Goal: Information Seeking & Learning: Learn about a topic

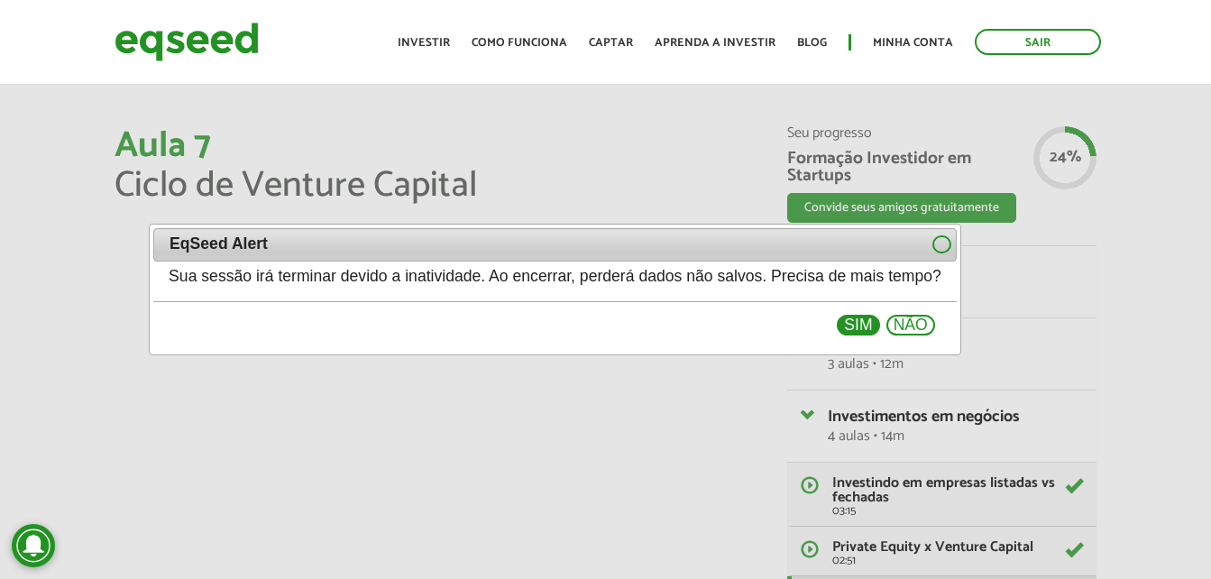
click at [879, 327] on button "Sim" at bounding box center [858, 326] width 42 height 22
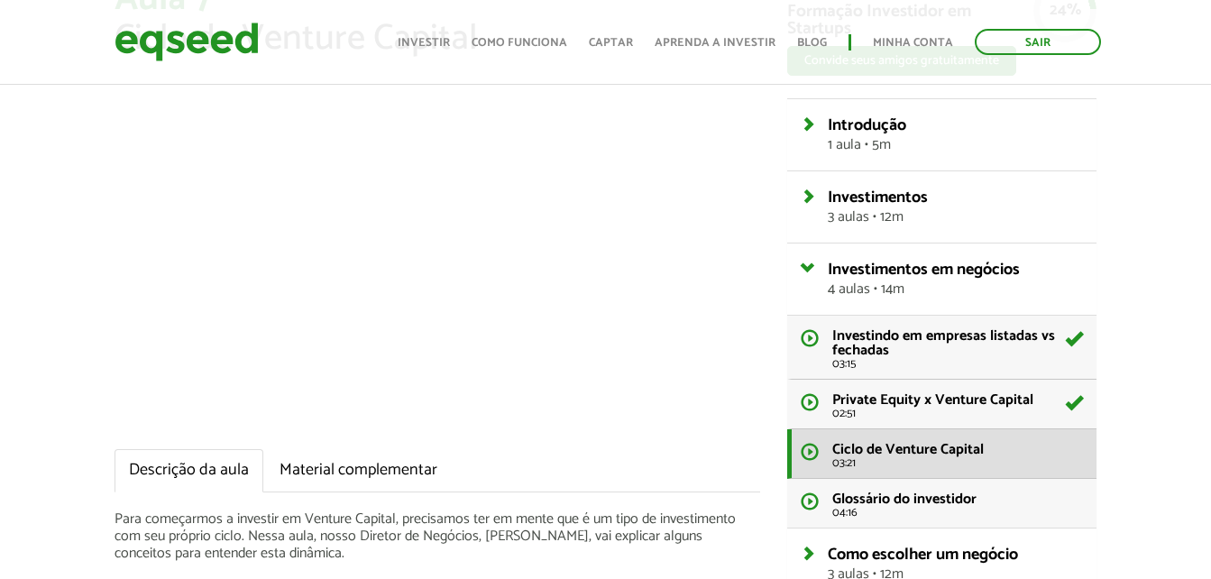
scroll to position [149, 0]
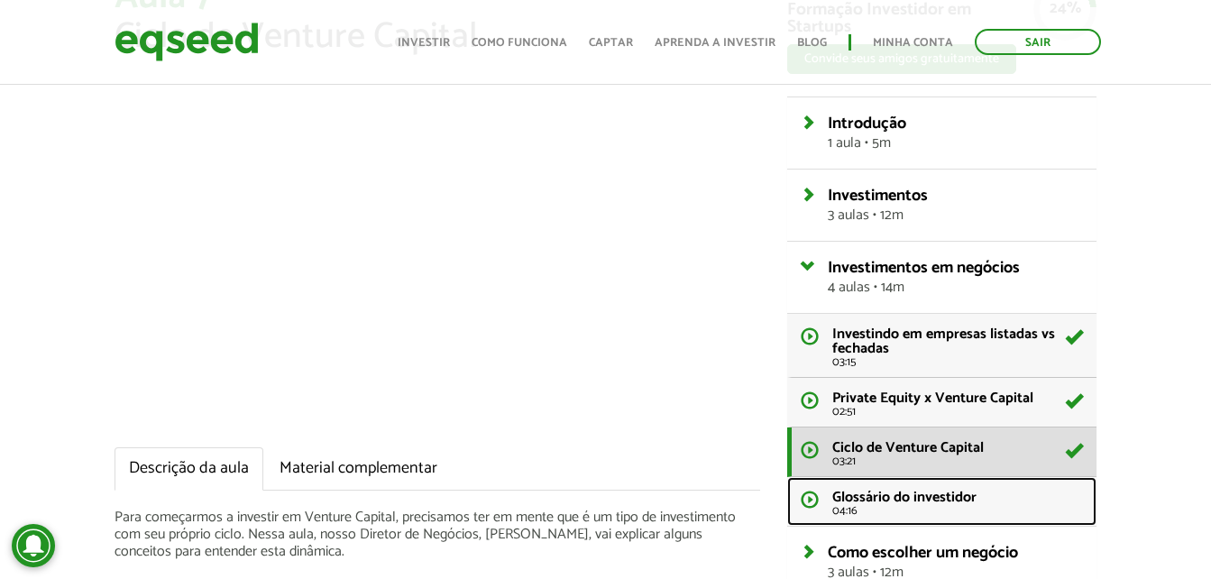
click at [950, 505] on span "Glossário do investidor" at bounding box center [904, 497] width 144 height 24
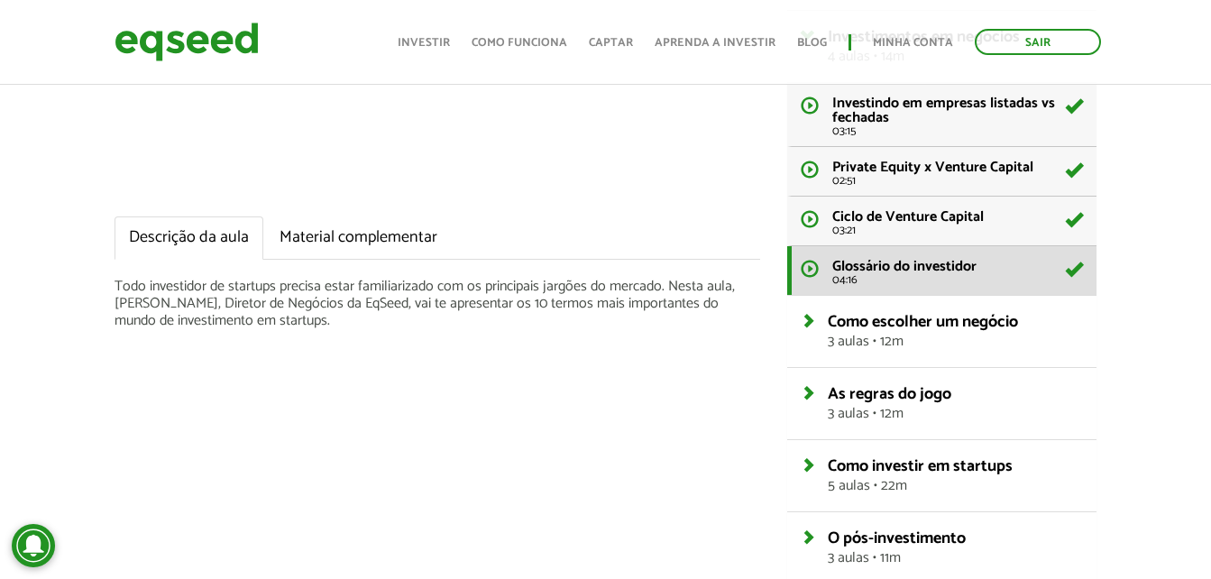
scroll to position [381, 0]
click at [857, 340] on span "3 aulas • 12m" at bounding box center [955, 341] width 255 height 14
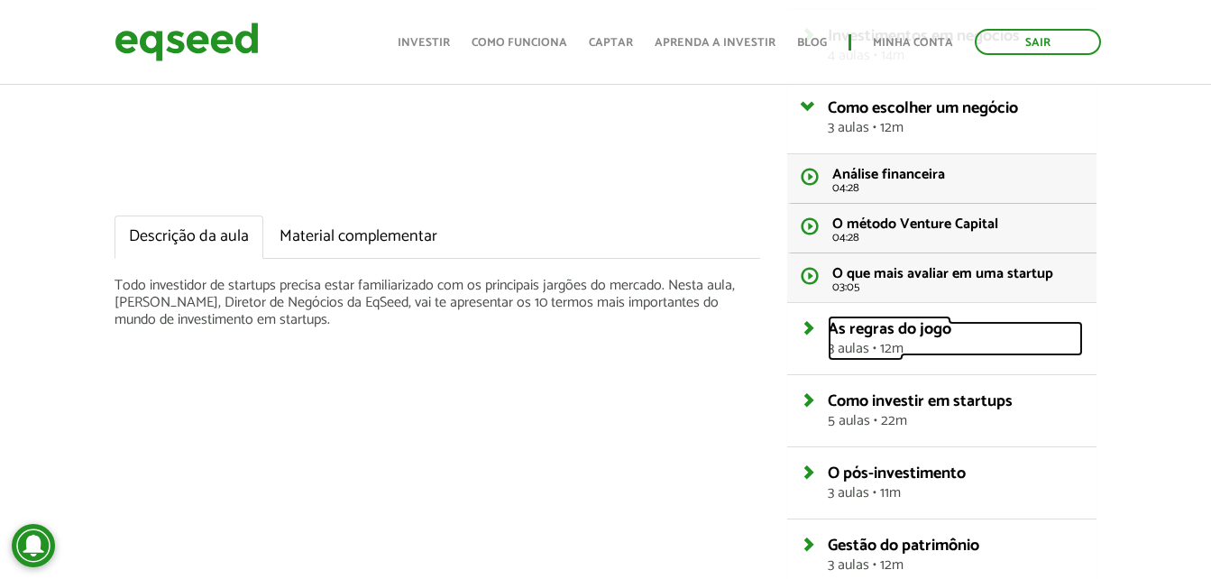
click at [857, 342] on span "3 aulas • 12m" at bounding box center [955, 349] width 255 height 14
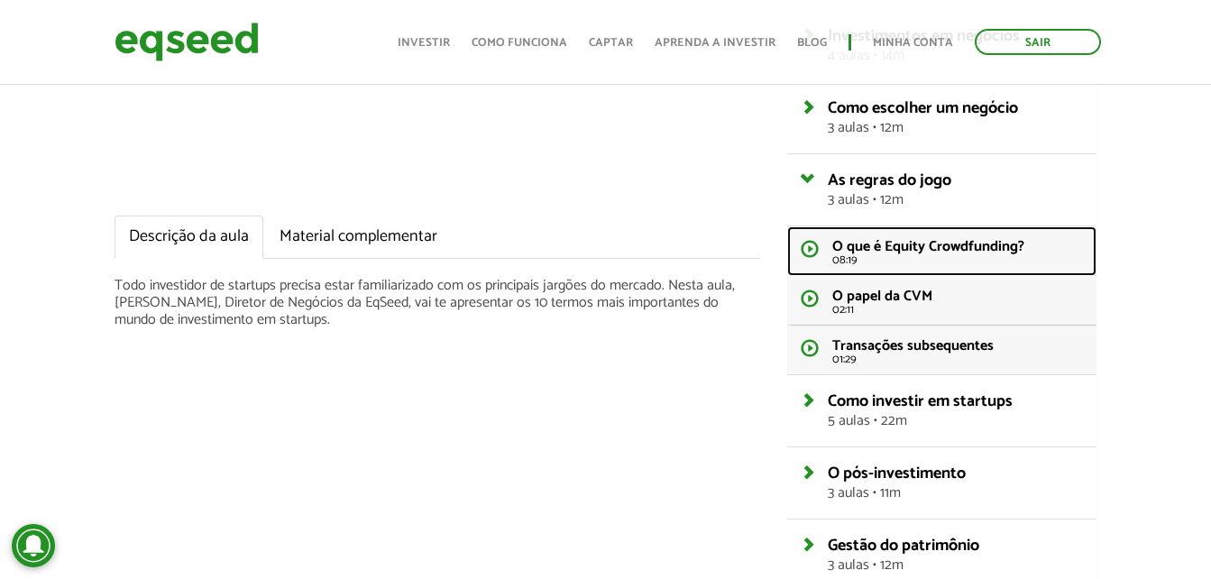
click at [875, 258] on span "O que é Equity Crowdfunding?" at bounding box center [928, 246] width 192 height 24
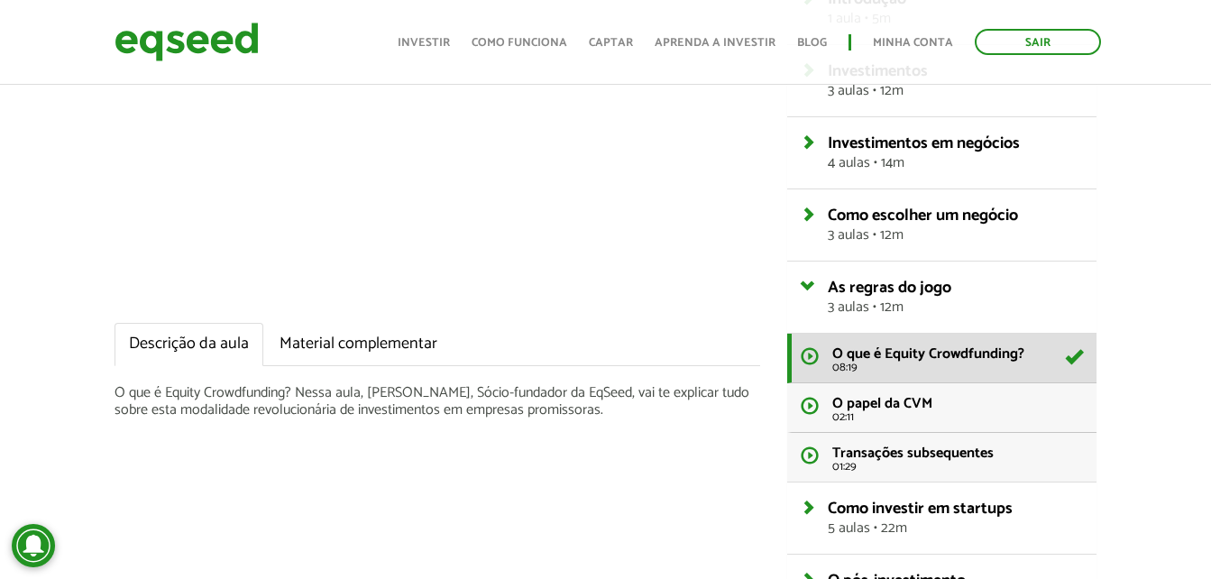
scroll to position [338, 0]
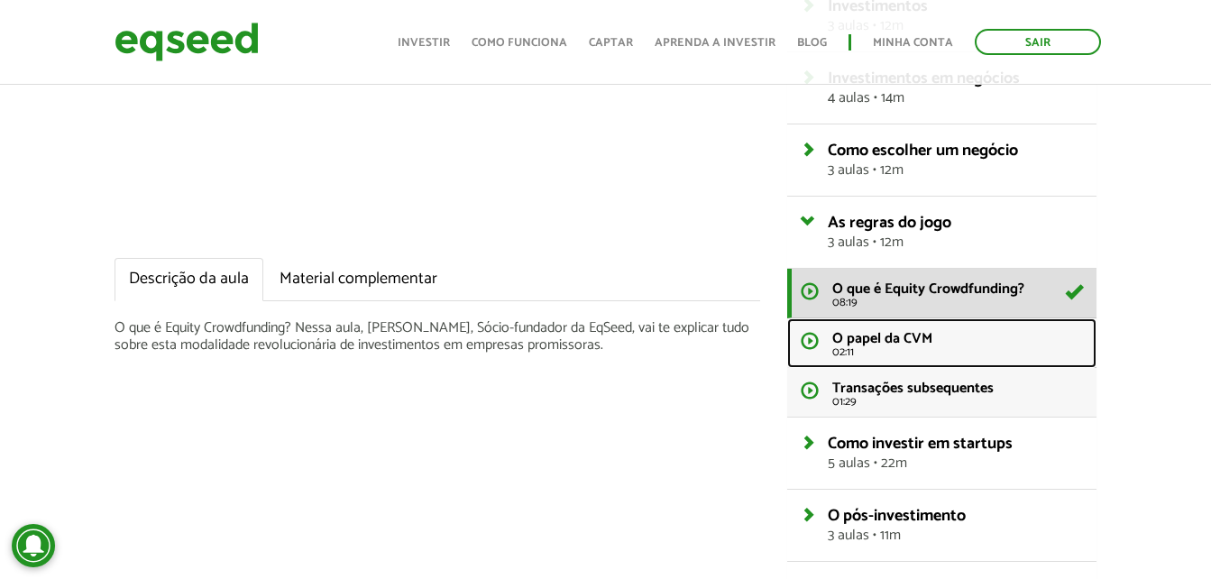
click at [922, 343] on span "O papel da CVM" at bounding box center [882, 338] width 100 height 24
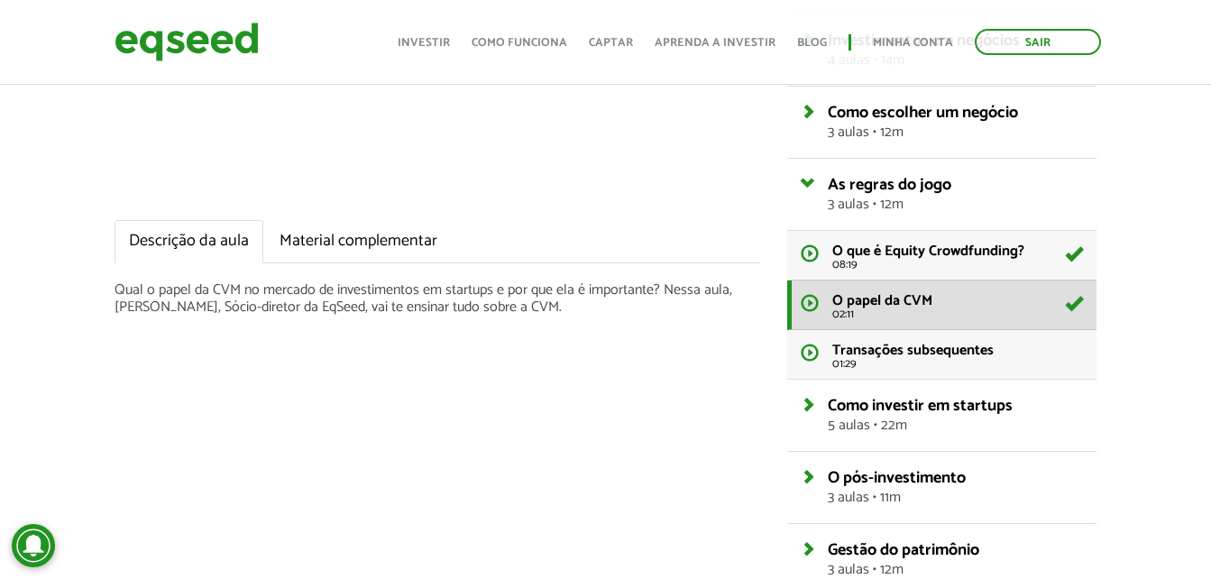
scroll to position [377, 0]
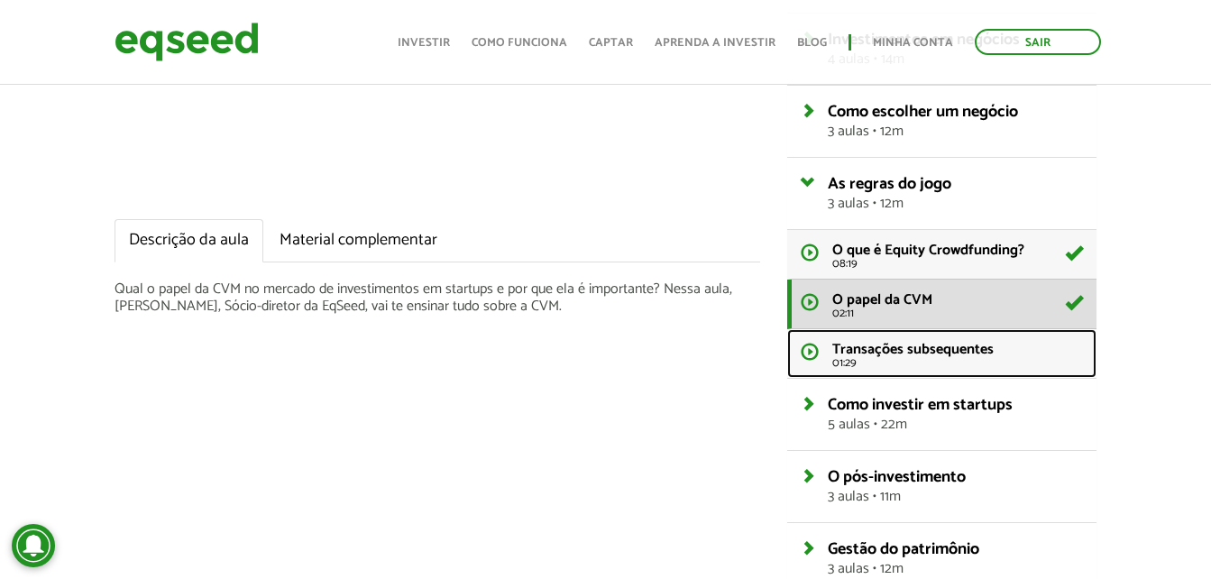
click at [931, 345] on span "Transações subsequentes" at bounding box center [912, 349] width 161 height 24
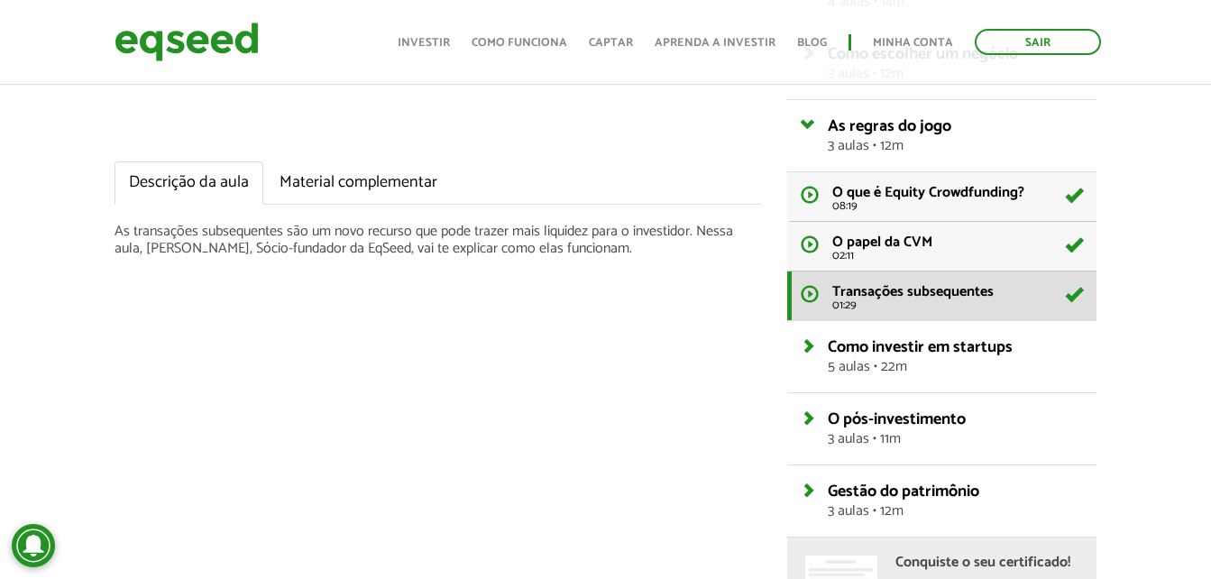
scroll to position [445, 0]
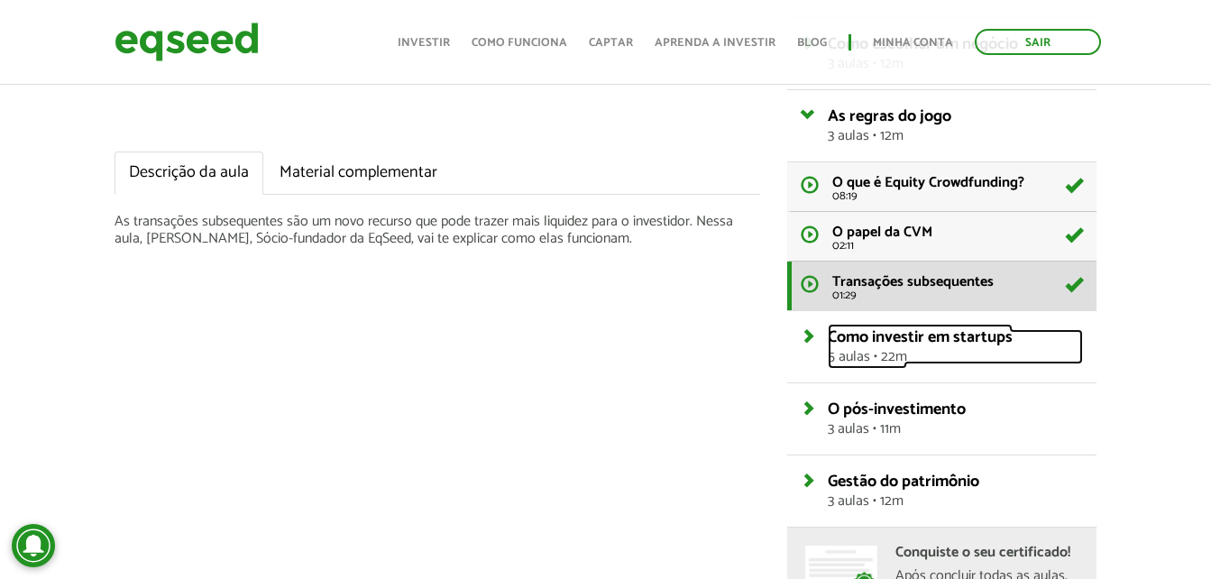
click at [909, 324] on span "Como investir em startups" at bounding box center [920, 337] width 185 height 27
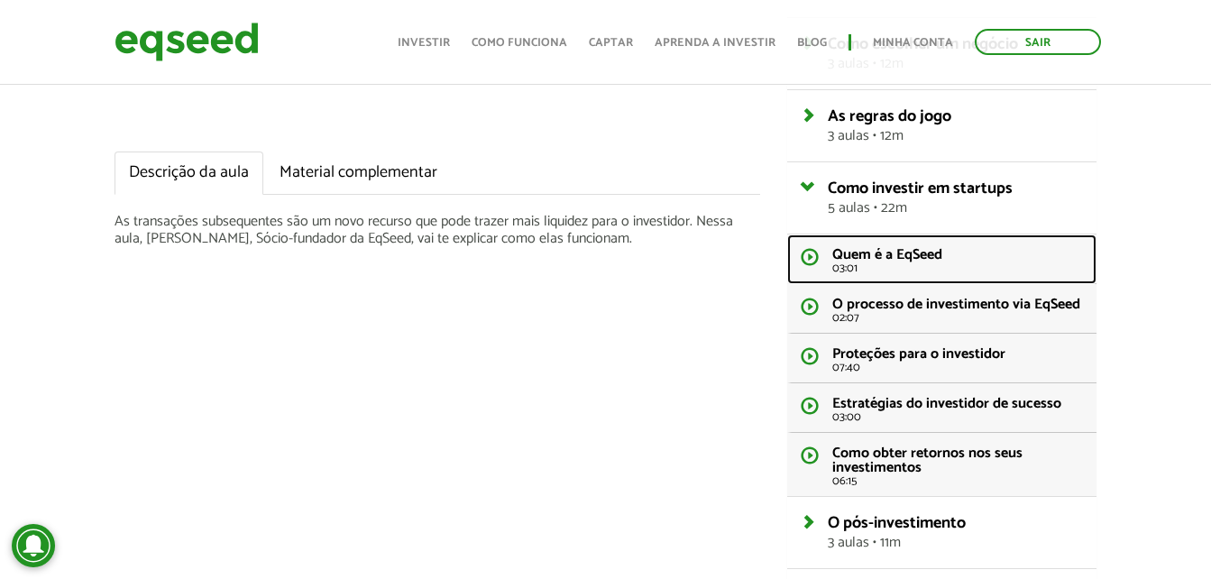
click at [872, 260] on span "Quem é a EqSeed" at bounding box center [887, 255] width 110 height 24
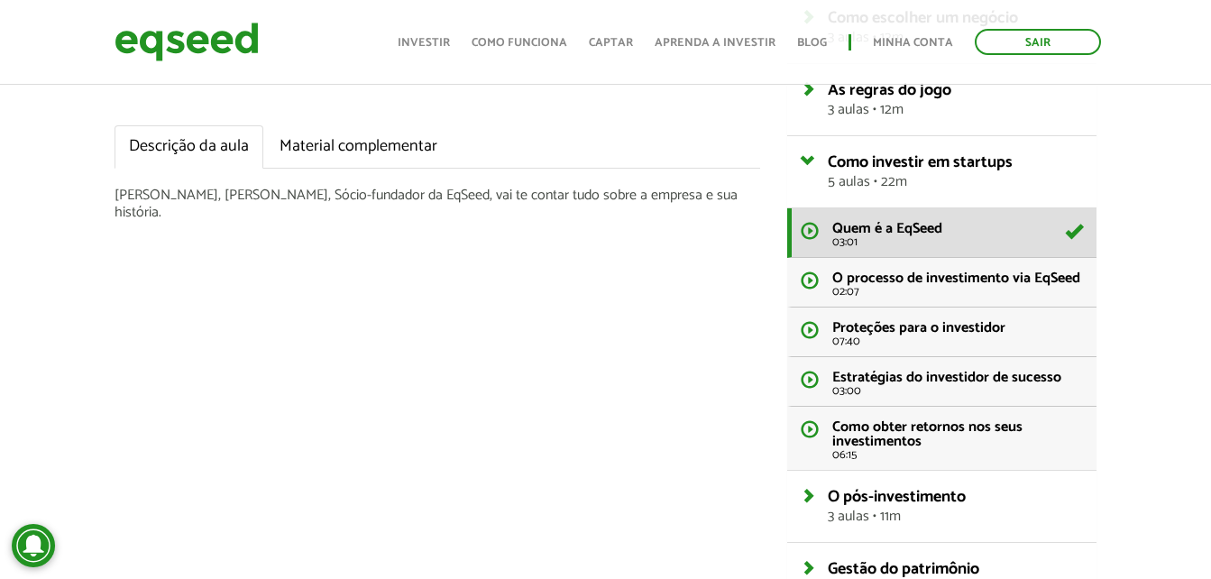
scroll to position [511, 0]
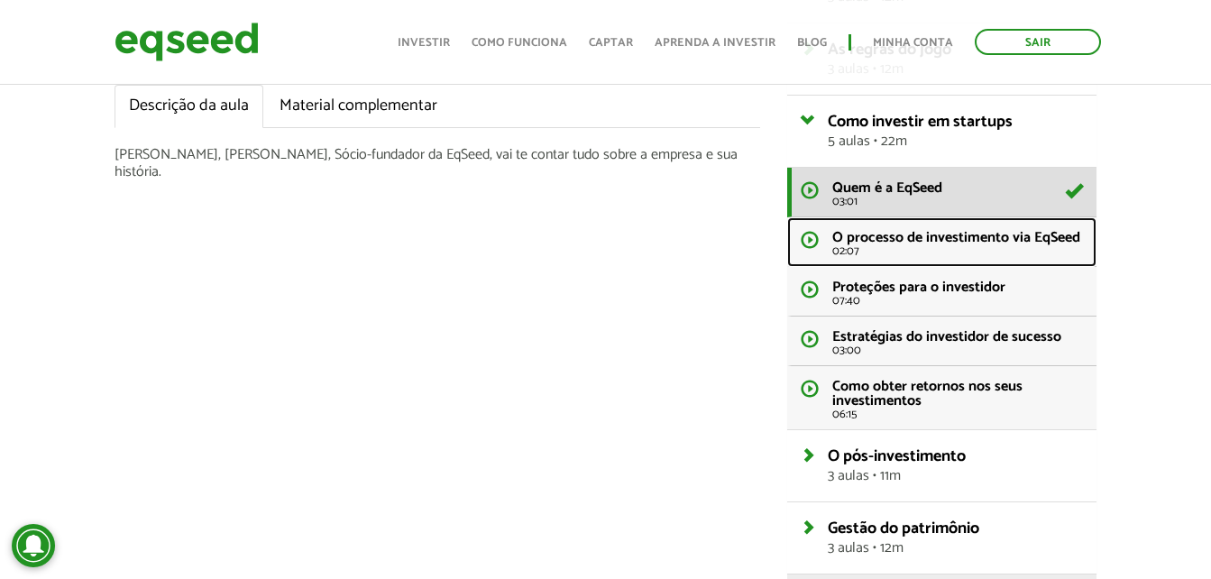
click at [871, 249] on span "O processo de investimento via EqSeed" at bounding box center [956, 237] width 248 height 24
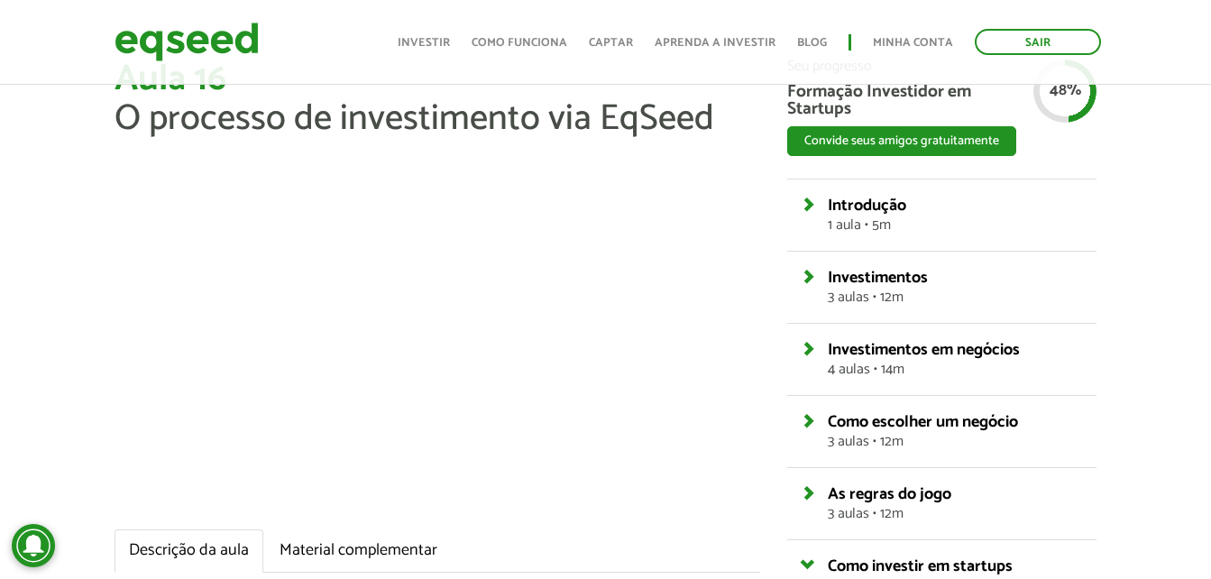
scroll to position [73, 0]
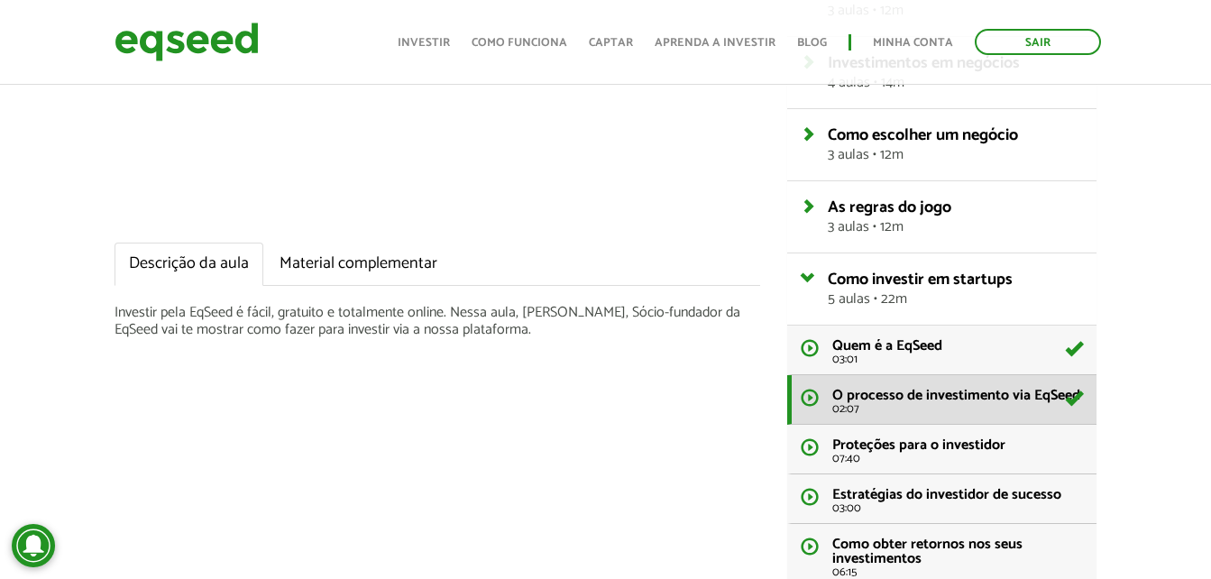
scroll to position [360, 0]
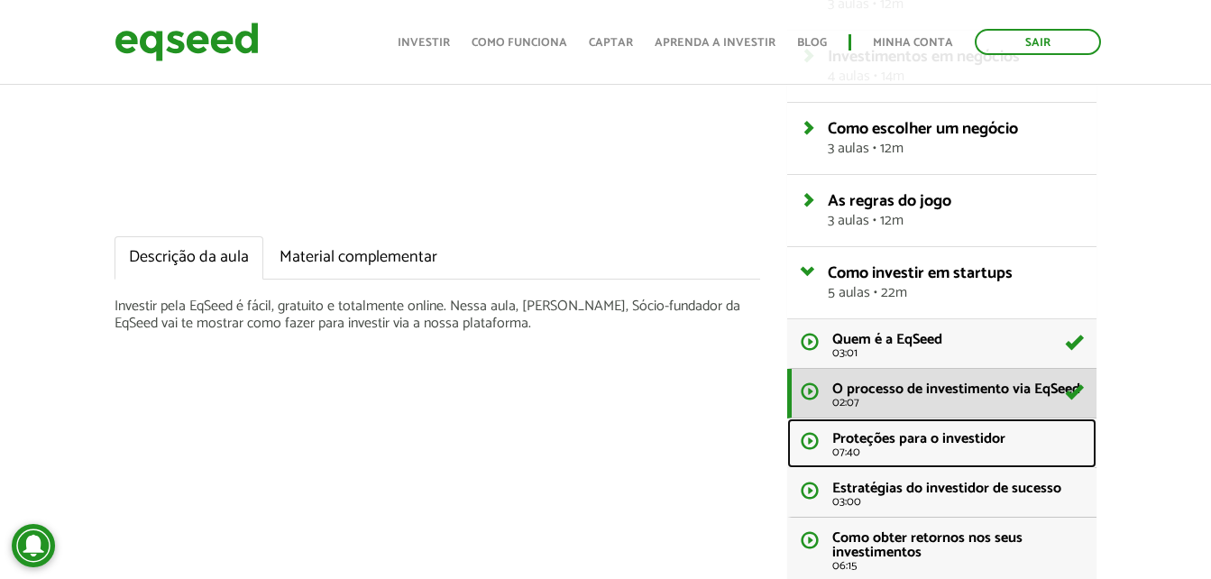
click at [891, 431] on span "Proteções para o investidor" at bounding box center [918, 438] width 173 height 24
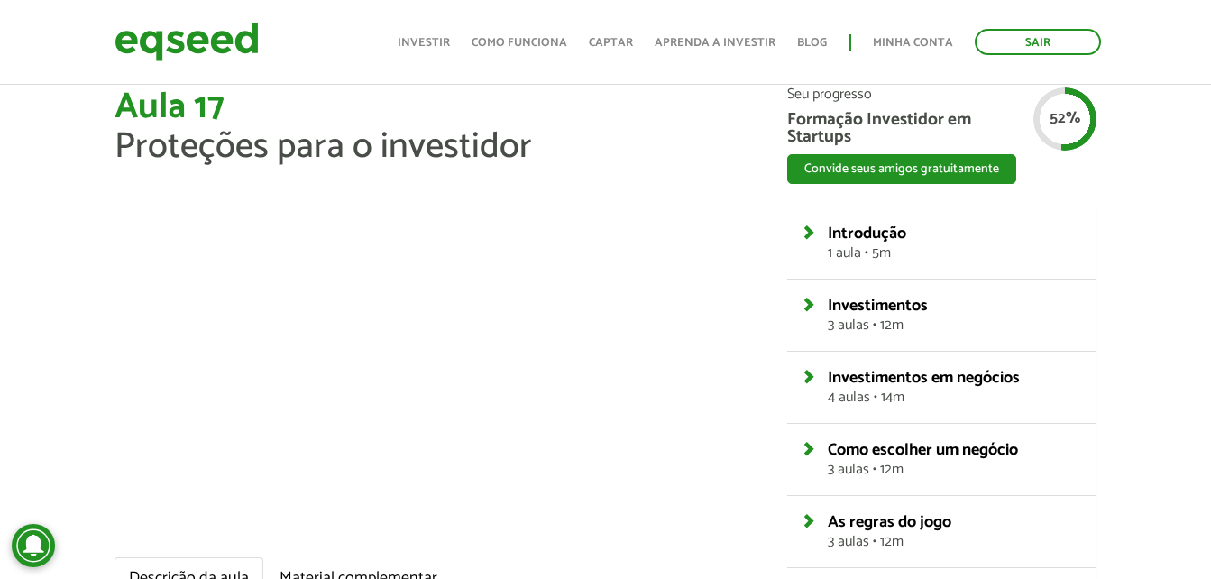
scroll to position [46, 0]
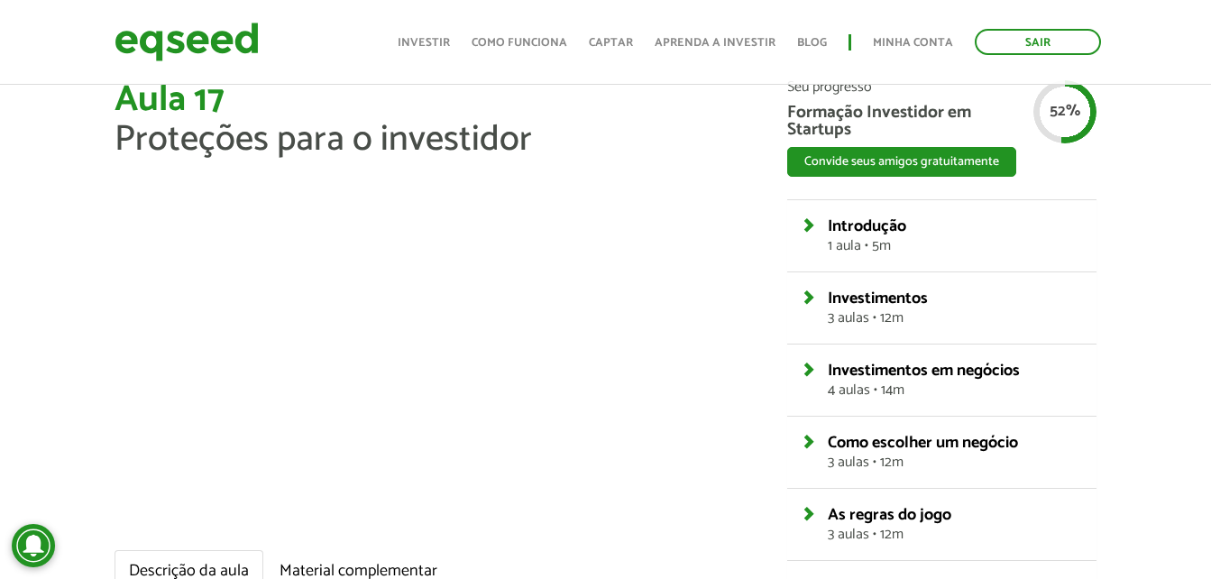
click at [480, 552] on ul "Descrição da aula Material complementar" at bounding box center [438, 571] width 646 height 43
